Goal: Transaction & Acquisition: Book appointment/travel/reservation

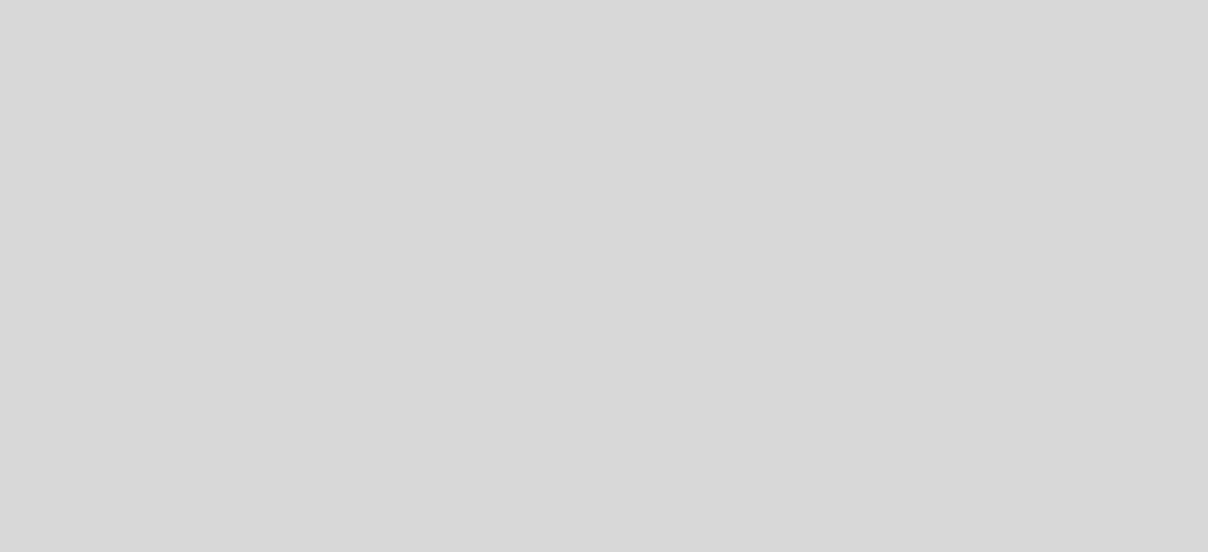
select select "es"
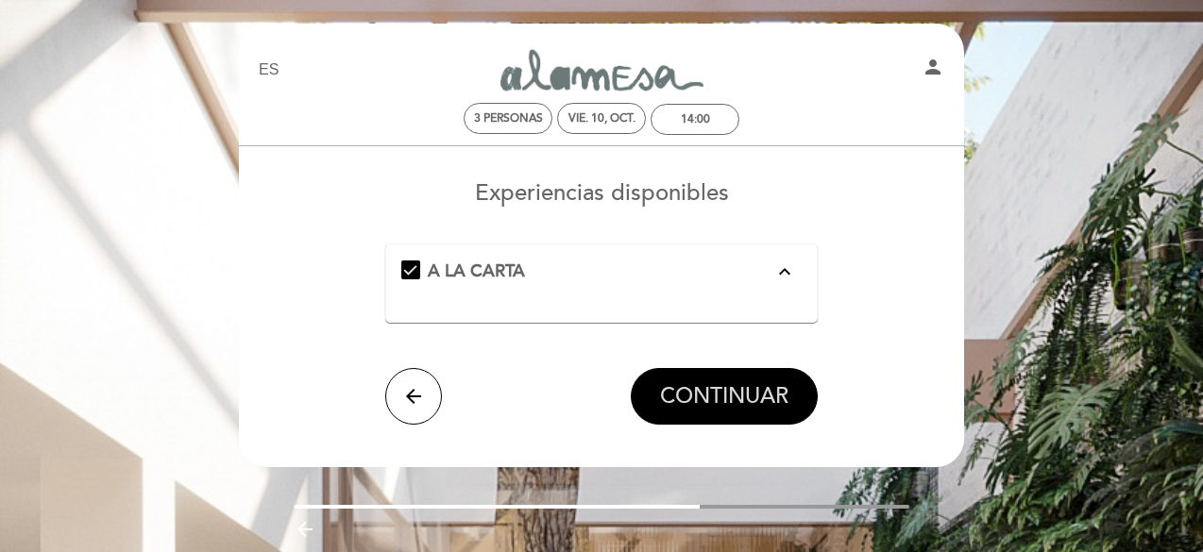
click at [718, 399] on span "CONTINUAR" at bounding box center [724, 396] width 128 height 26
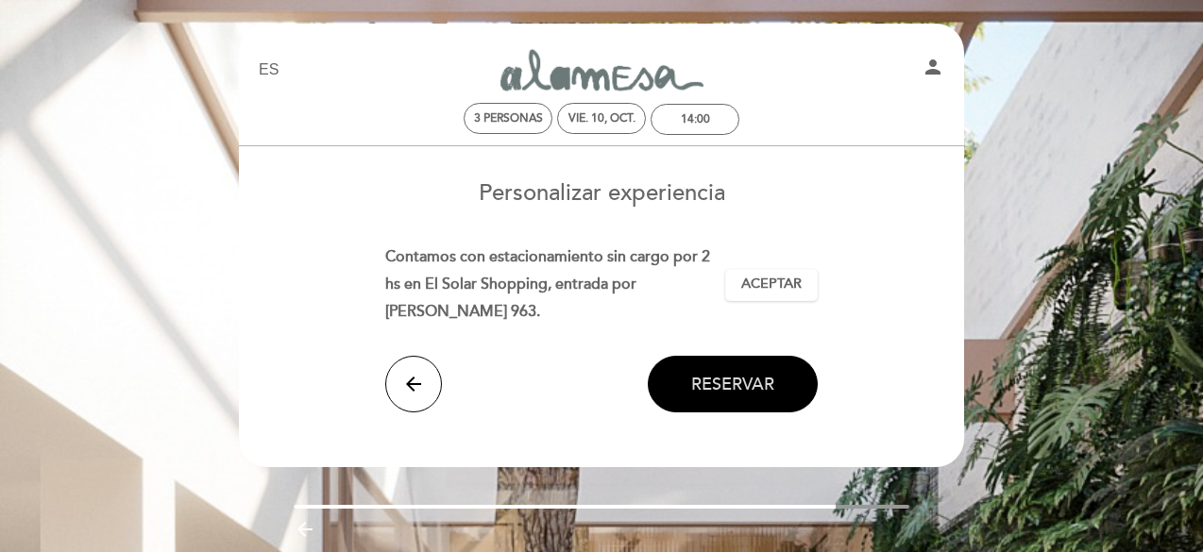
click at [731, 374] on span "Reservar" at bounding box center [732, 384] width 83 height 21
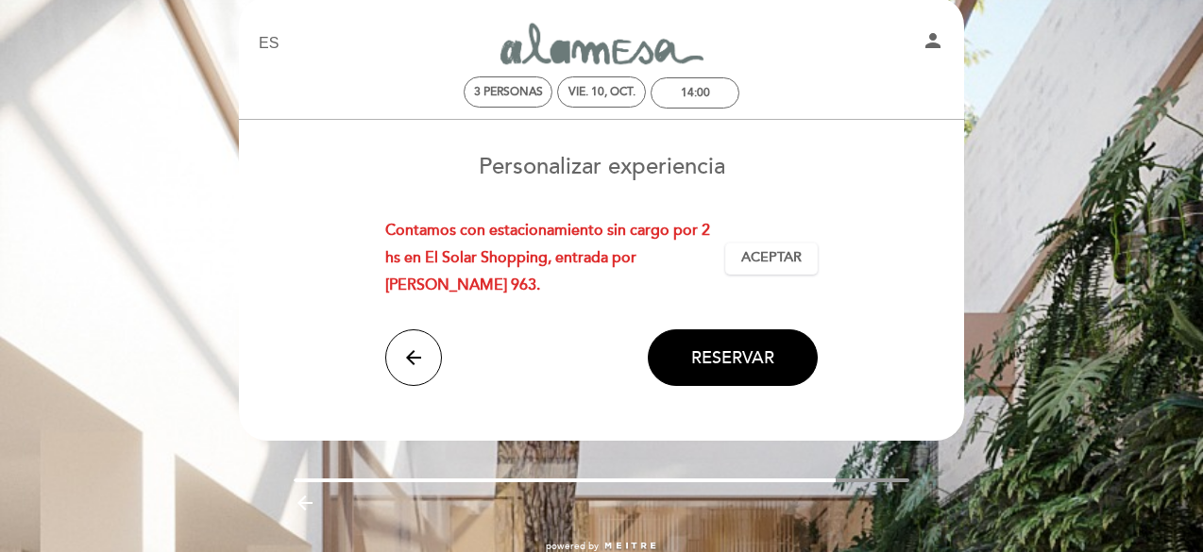
scroll to position [69, 0]
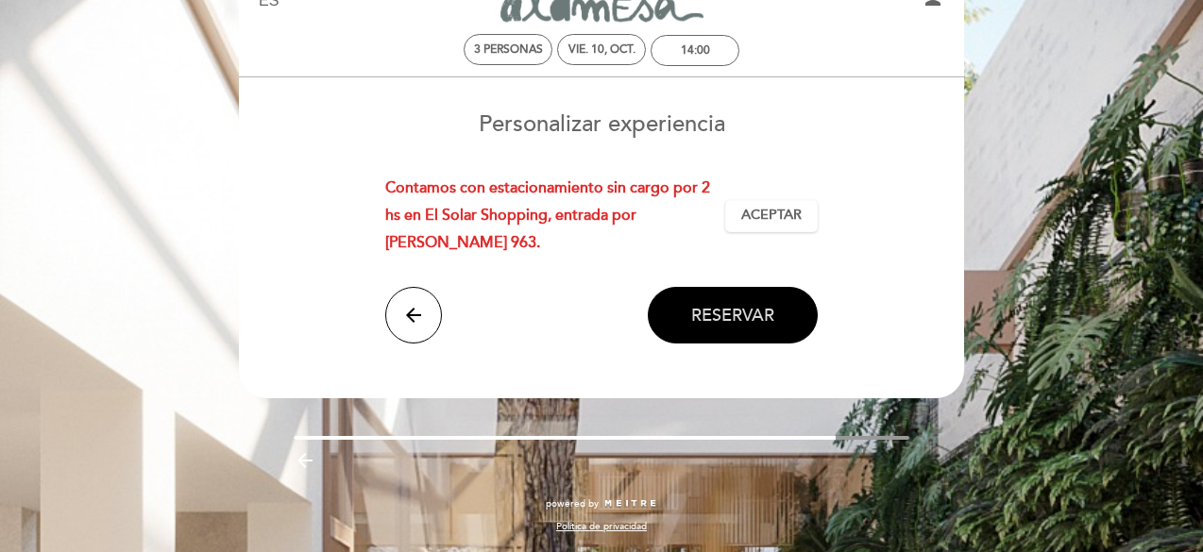
click at [698, 305] on span "Reservar" at bounding box center [732, 315] width 83 height 21
click at [403, 304] on icon "arrow_back" at bounding box center [413, 315] width 23 height 23
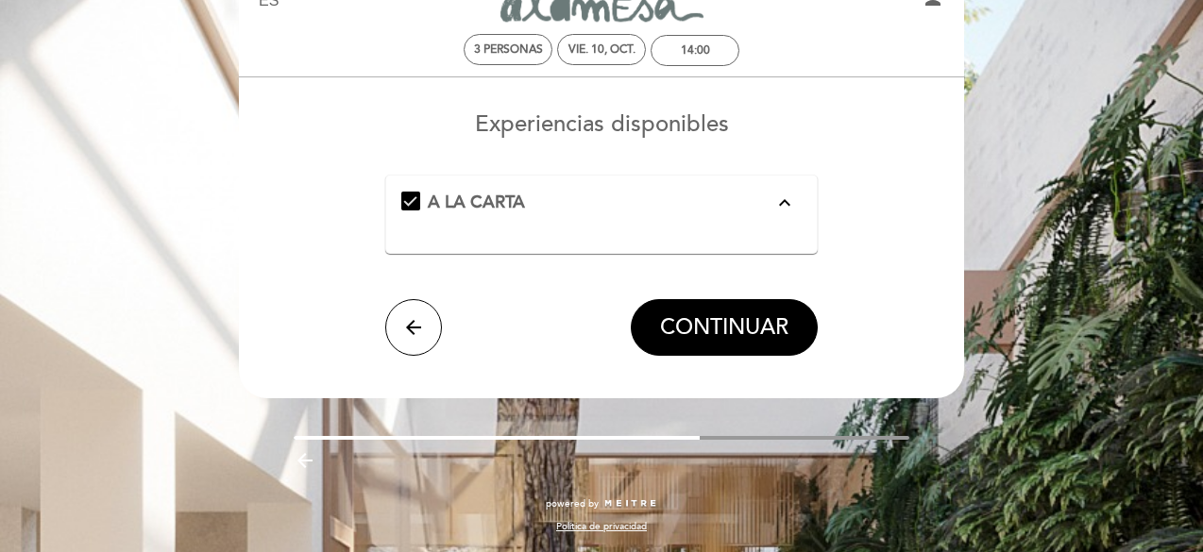
scroll to position [0, 0]
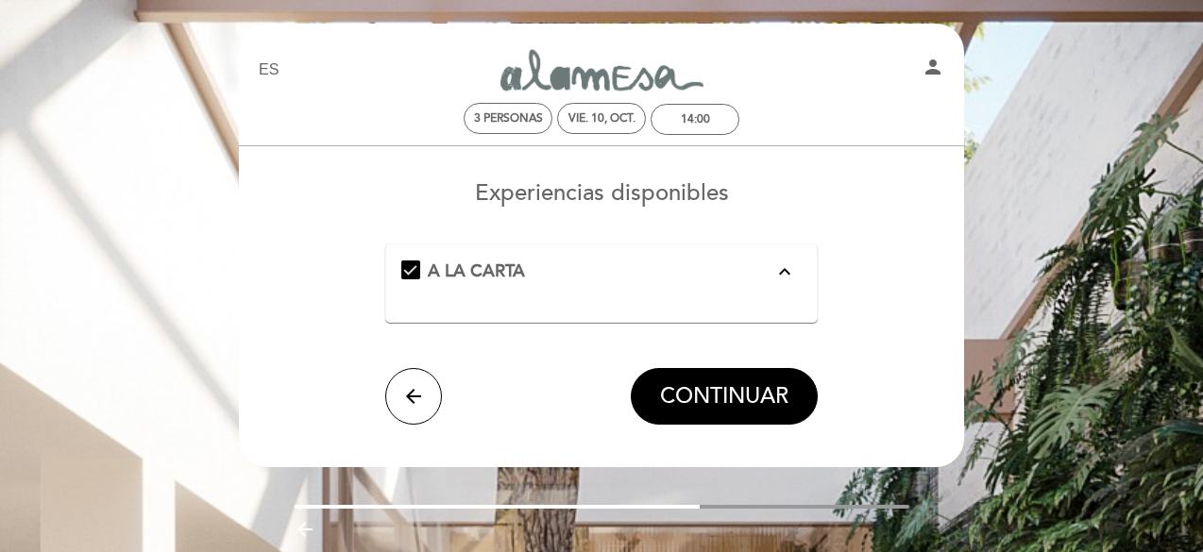
click at [785, 273] on icon "expand_less" at bounding box center [784, 272] width 23 height 23
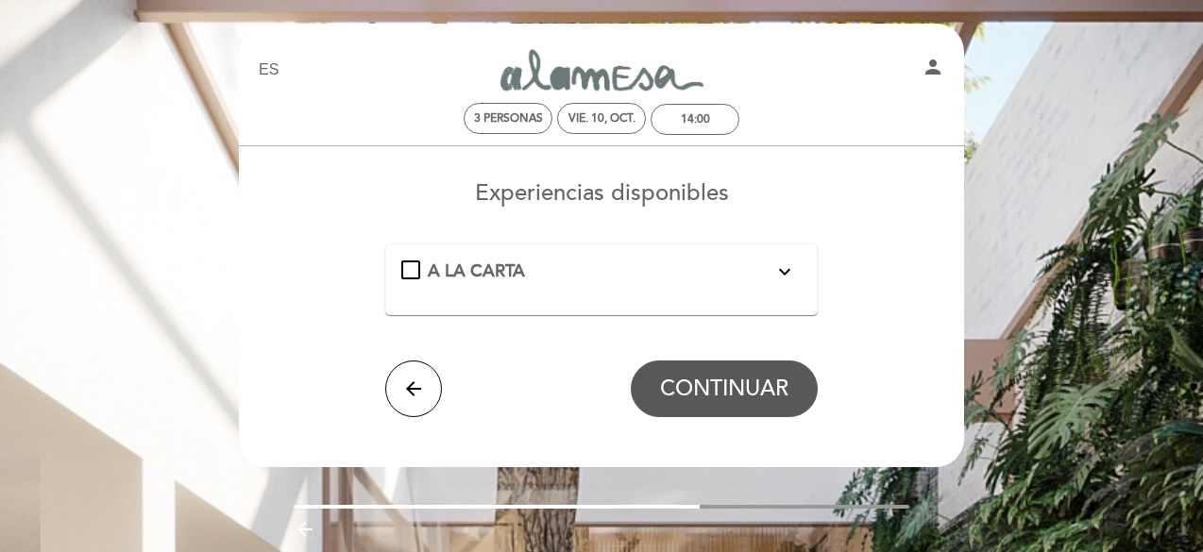
click at [407, 273] on div "A LA CARTA expand_more" at bounding box center [601, 272] width 401 height 25
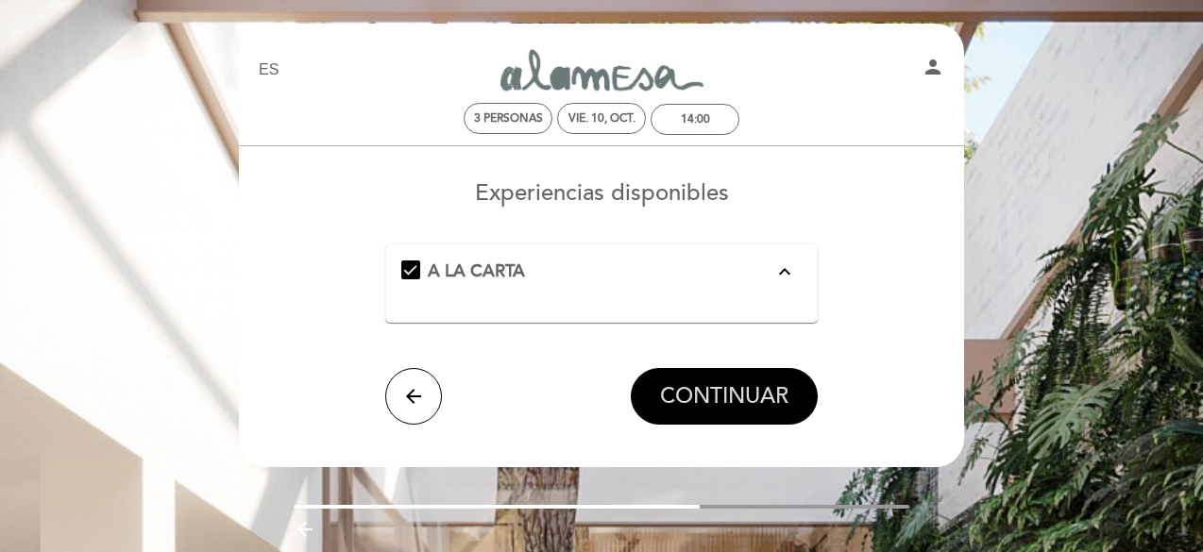
click at [712, 391] on span "CONTINUAR" at bounding box center [724, 396] width 128 height 26
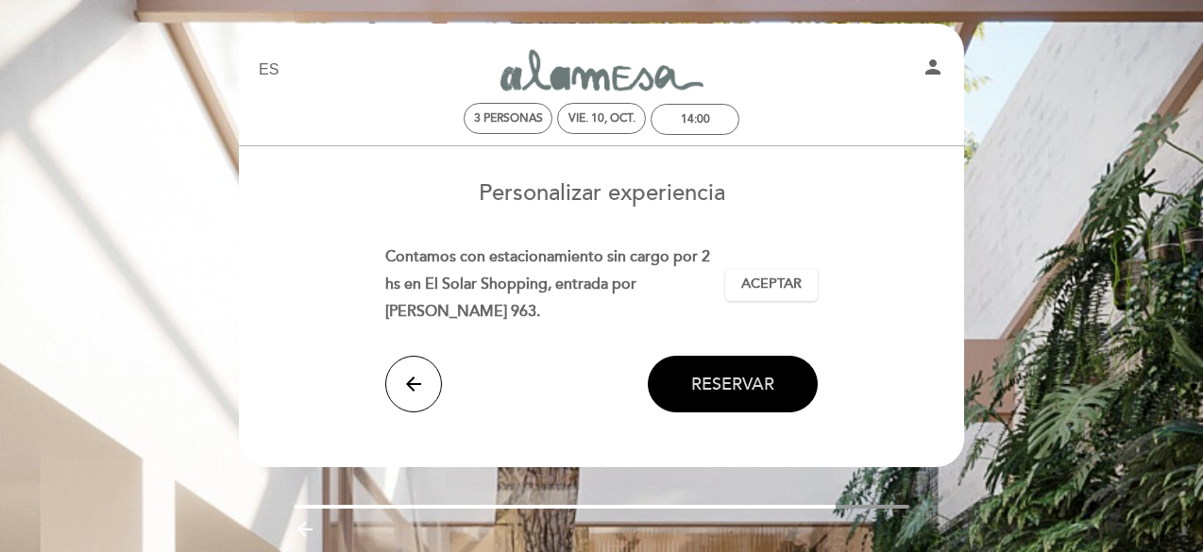
click at [733, 374] on span "Reservar" at bounding box center [732, 384] width 83 height 21
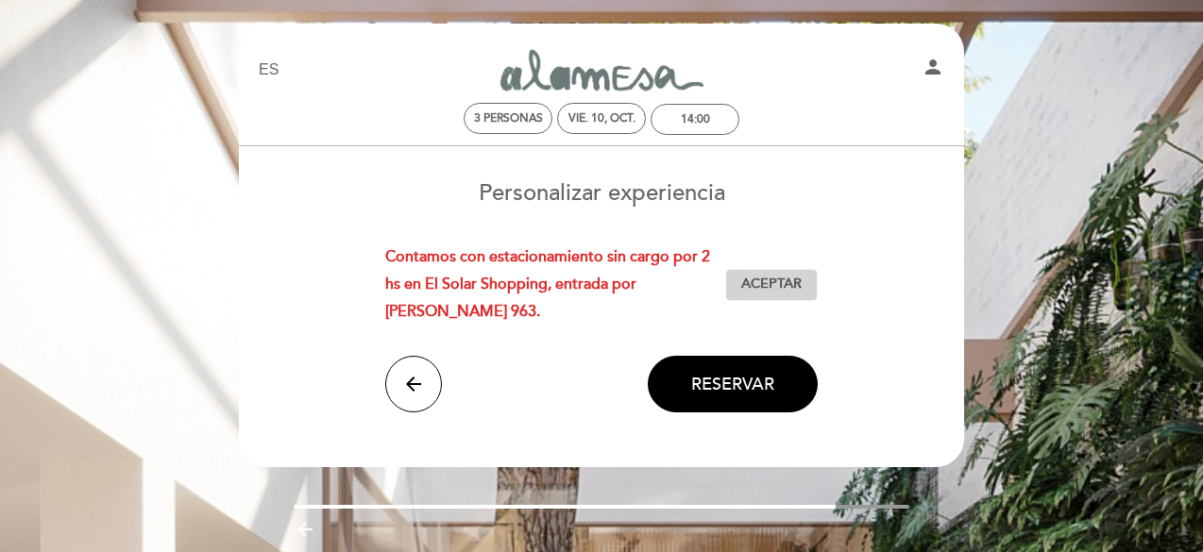
click at [760, 277] on span "Aceptar" at bounding box center [771, 285] width 60 height 20
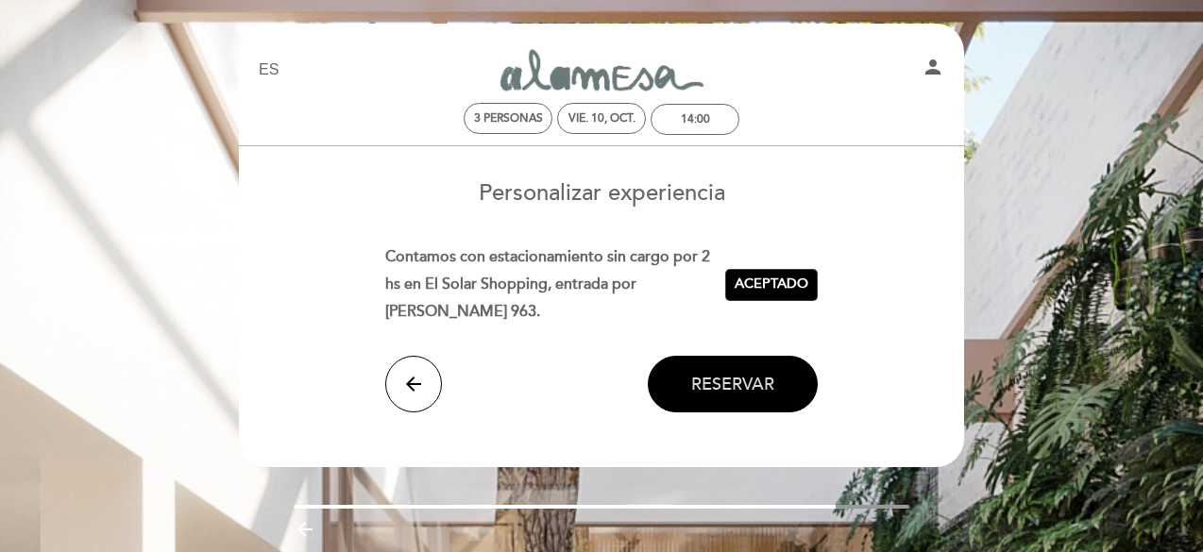
click at [729, 374] on span "Reservar" at bounding box center [732, 384] width 83 height 21
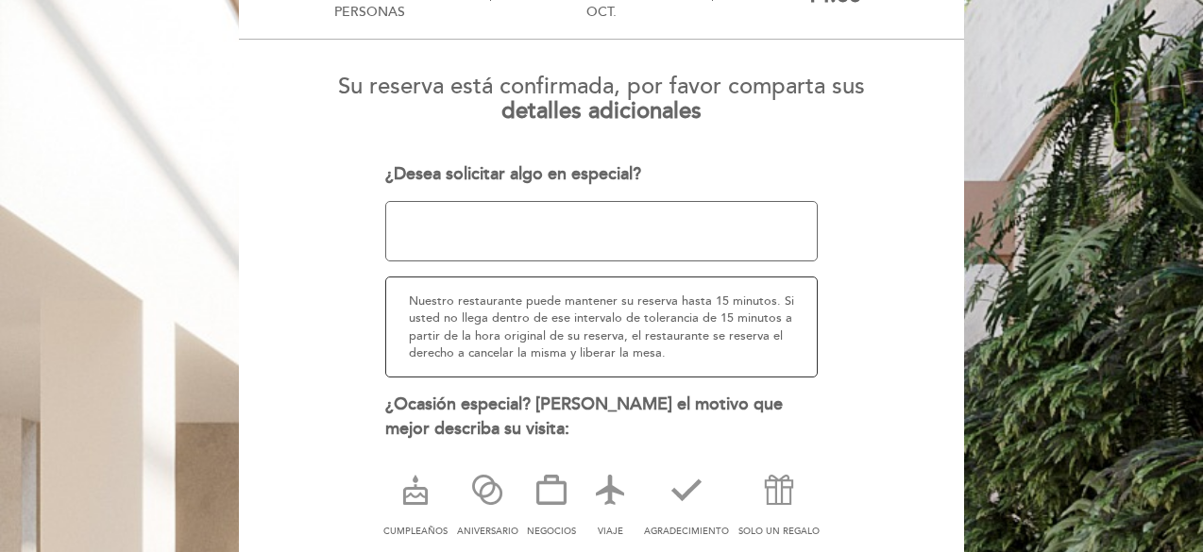
scroll to position [189, 0]
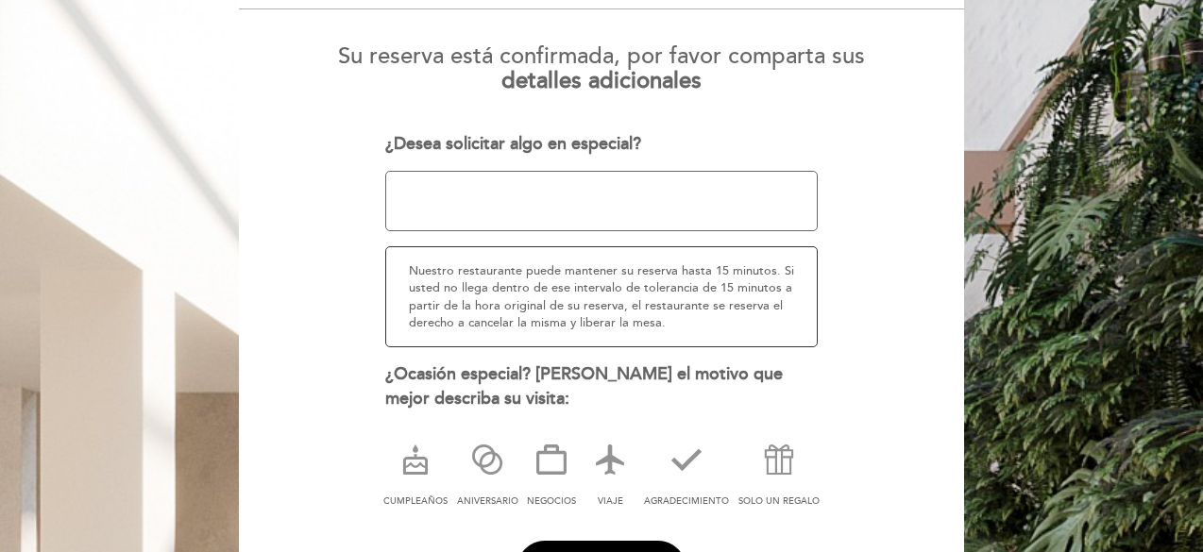
click at [423, 195] on textarea at bounding box center [601, 201] width 433 height 60
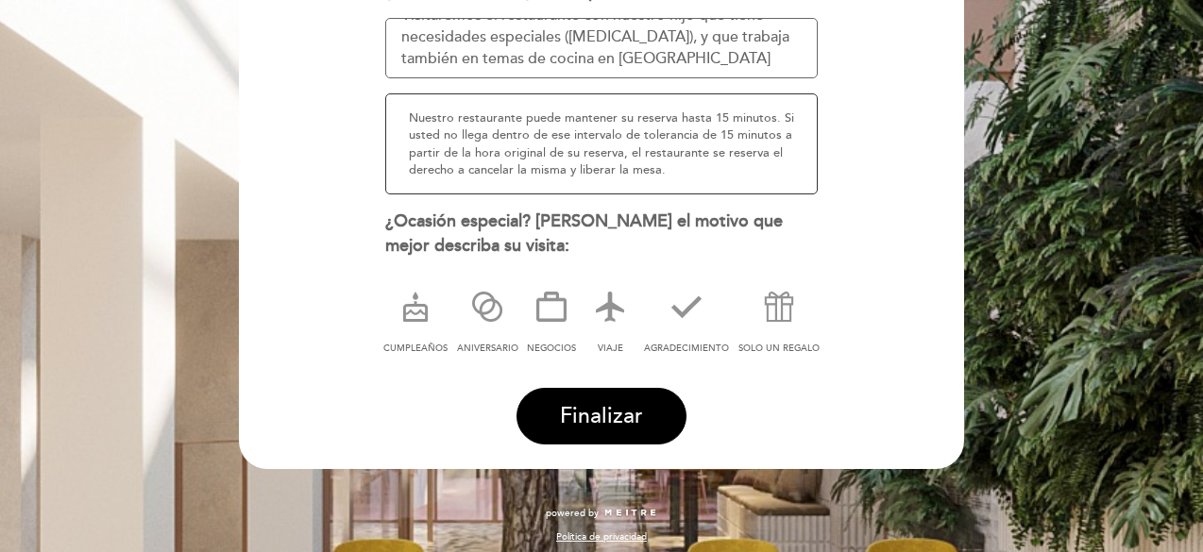
scroll to position [349, 0]
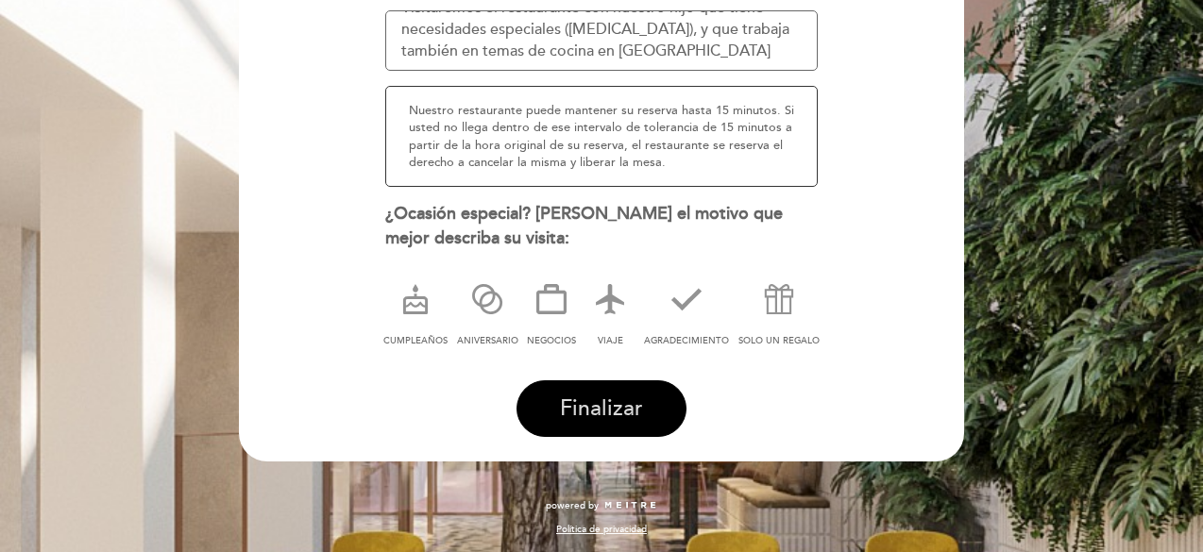
type textarea "Visitaremos el restaurante con nuestro hijo que tiene necesidades especiales ([…"
click at [593, 407] on span "Finalizar" at bounding box center [601, 409] width 83 height 26
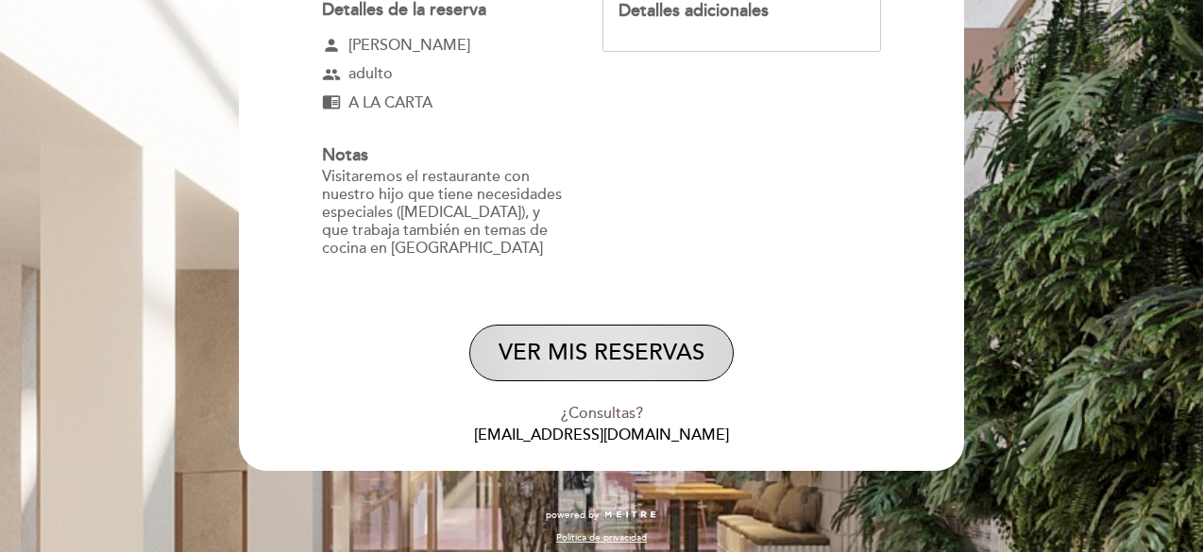
scroll to position [323, 0]
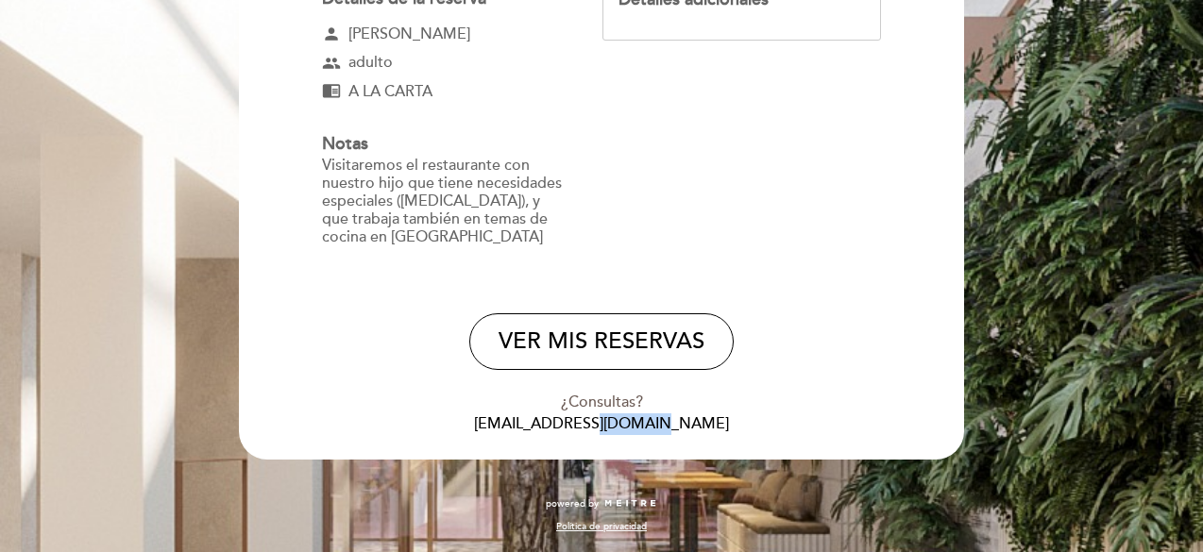
drag, startPoint x: 692, startPoint y: 423, endPoint x: 599, endPoint y: 419, distance: 92.6
click at [614, 422] on div "¿Consultas? [EMAIL_ADDRESS][DOMAIN_NAME]" at bounding box center [601, 413] width 699 height 43
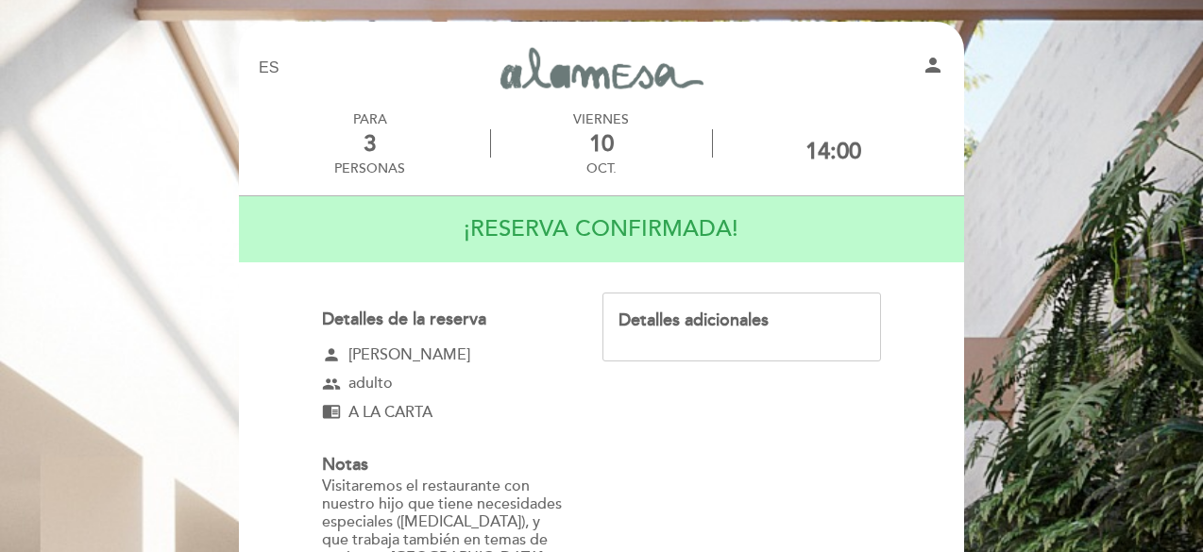
scroll to position [0, 0]
